Goal: Task Accomplishment & Management: Manage account settings

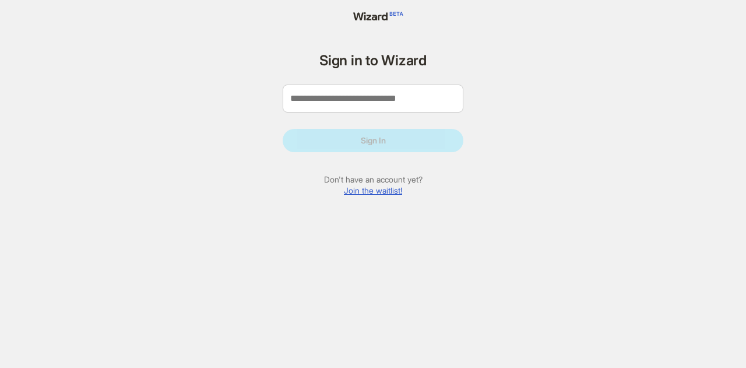
click at [375, 190] on link "Join the waitlist!" at bounding box center [373, 190] width 58 height 10
click at [352, 97] on input "tel" at bounding box center [373, 98] width 181 height 28
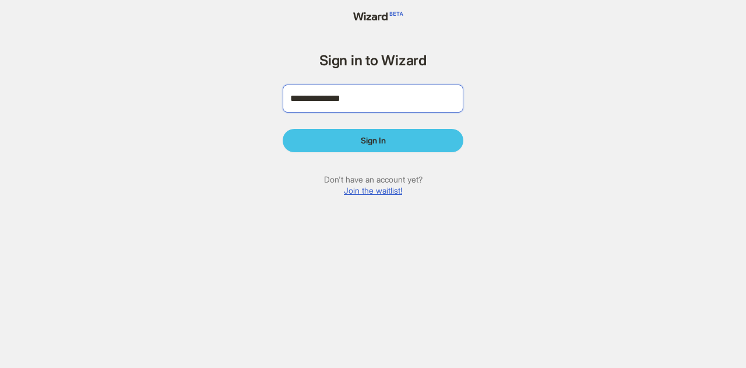
type input "**********"
click at [396, 140] on button "Sign In" at bounding box center [373, 140] width 181 height 23
